Goal: Check status: Check status

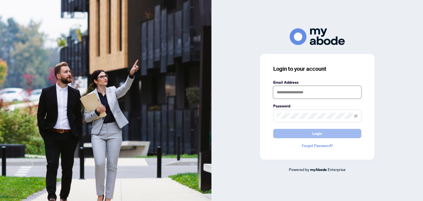
type input "**********"
click at [318, 134] on span "Login" at bounding box center [318, 133] width 10 height 9
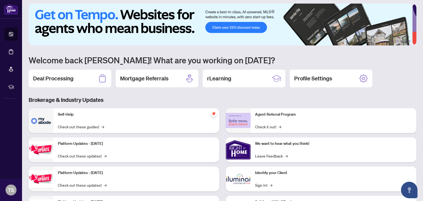
scroll to position [4, 0]
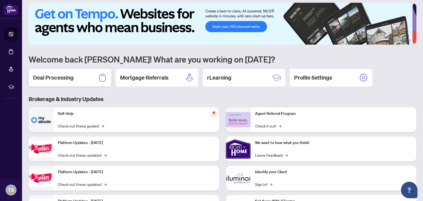
click at [61, 77] on h2 "Deal Processing" at bounding box center [53, 78] width 41 height 8
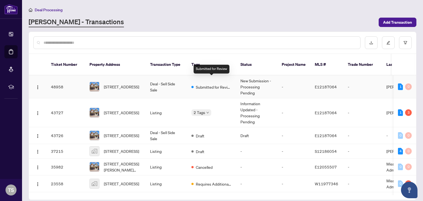
click at [205, 84] on span "Submitted for Review" at bounding box center [214, 87] width 36 height 6
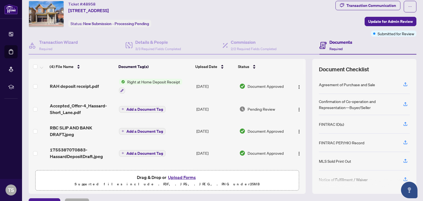
scroll to position [17, 0]
click at [251, 107] on span "Pending Review" at bounding box center [262, 109] width 28 height 6
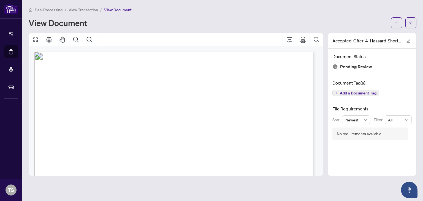
click at [94, 8] on span "View Transaction" at bounding box center [84, 9] width 30 height 5
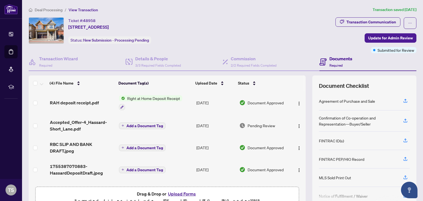
scroll to position [29, 0]
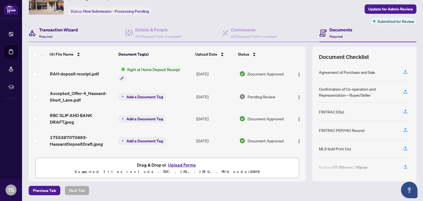
click at [66, 29] on h4 "Transaction Wizard" at bounding box center [58, 29] width 39 height 7
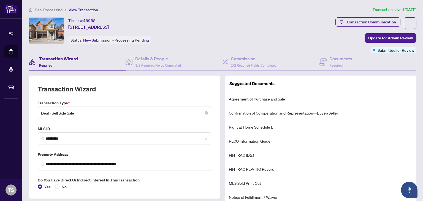
click at [57, 8] on span "Deal Processing" at bounding box center [49, 9] width 28 height 5
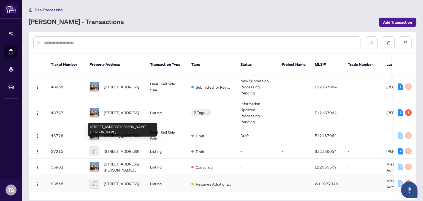
scroll to position [17, 0]
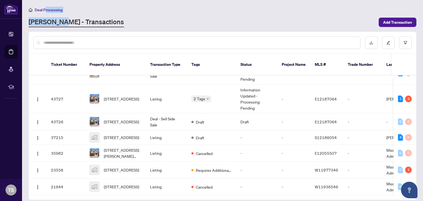
drag, startPoint x: 45, startPoint y: 9, endPoint x: 63, endPoint y: 22, distance: 22.3
click at [63, 22] on div "Deal Processing [PERSON_NAME] - Transactions Add Transaction" at bounding box center [223, 17] width 388 height 21
click at [63, 22] on link "[PERSON_NAME] - Transactions" at bounding box center [76, 22] width 95 height 10
click at [116, 17] on div "Deal Processing [PERSON_NAME] - Transactions Add Transaction" at bounding box center [223, 17] width 388 height 21
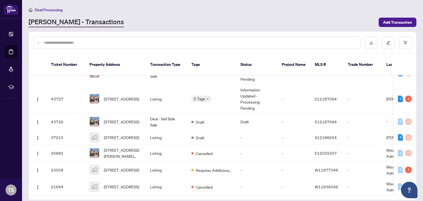
click at [73, 23] on link "[PERSON_NAME] - Transactions" at bounding box center [76, 22] width 95 height 10
click at [59, 21] on link "[PERSON_NAME] - Transactions" at bounding box center [76, 22] width 95 height 10
click at [56, 10] on span "Deal Processing" at bounding box center [49, 9] width 28 height 5
click at [298, 44] on input "text" at bounding box center [200, 43] width 313 height 6
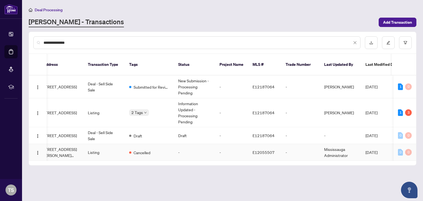
scroll to position [0, 0]
type input "**********"
click at [124, 108] on td "Listing" at bounding box center [105, 112] width 41 height 29
